Goal: Navigation & Orientation: Go to known website

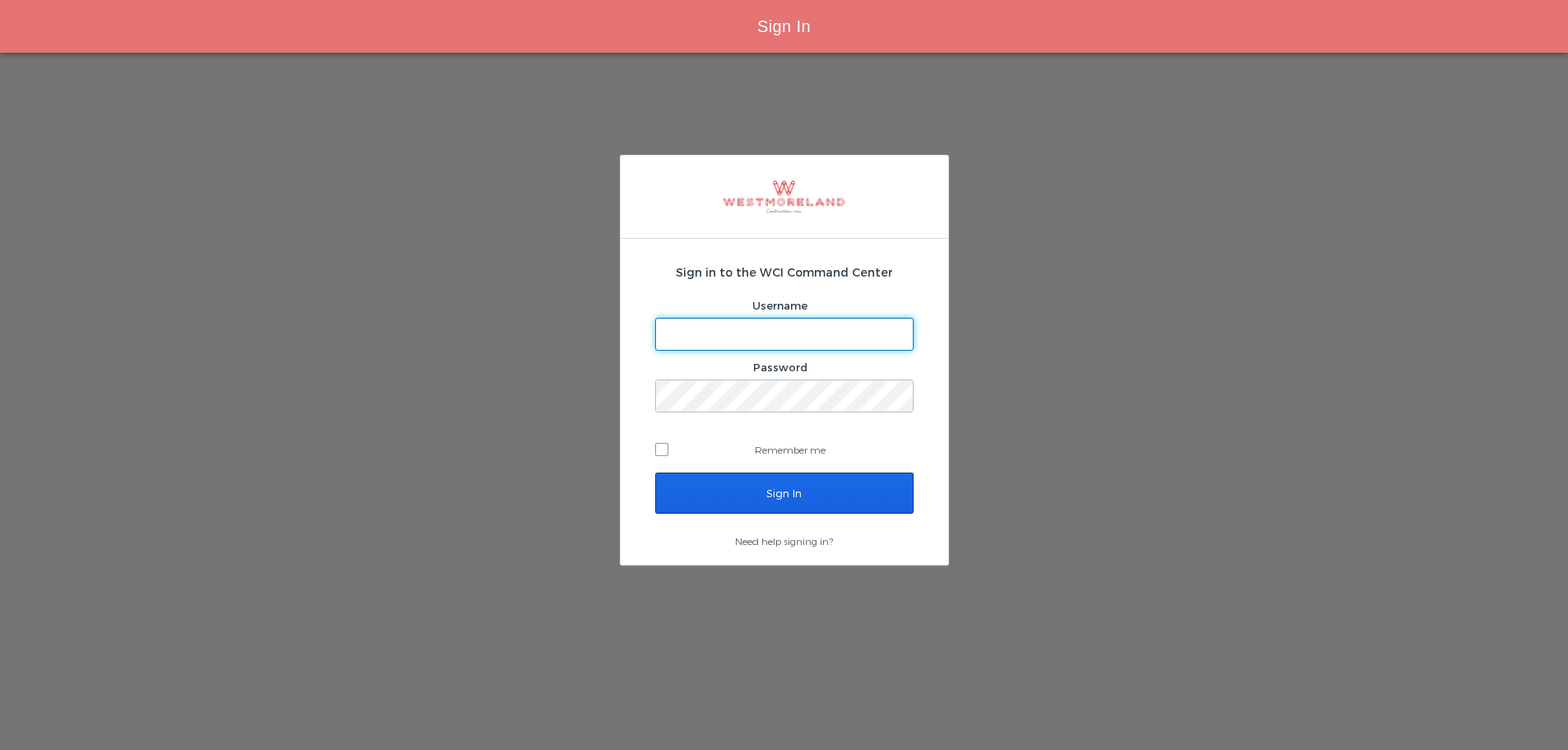
type input "[EMAIL_ADDRESS][PERSON_NAME][DOMAIN_NAME]"
click at [705, 485] on input "Sign In" at bounding box center [784, 494] width 259 height 41
